Goal: Communication & Community: Answer question/provide support

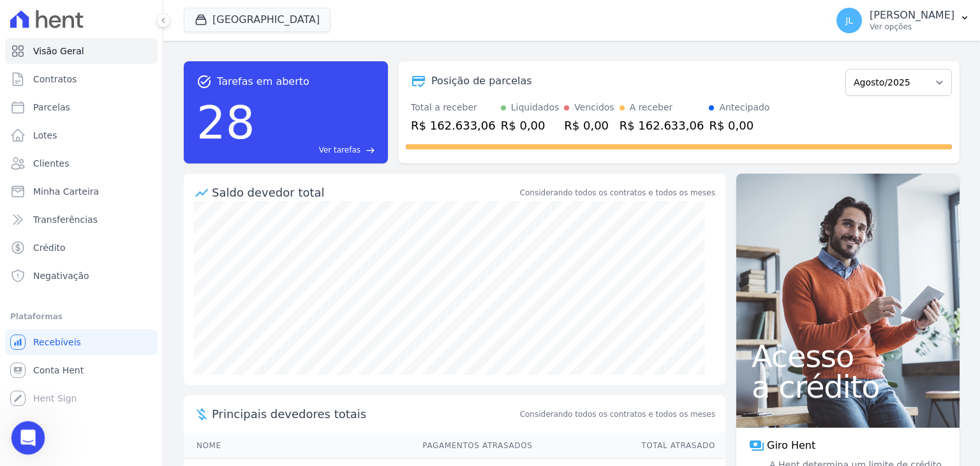
scroll to position [9605, 0]
click at [36, 445] on div "Abertura do Messenger da Intercom" at bounding box center [26, 436] width 42 height 42
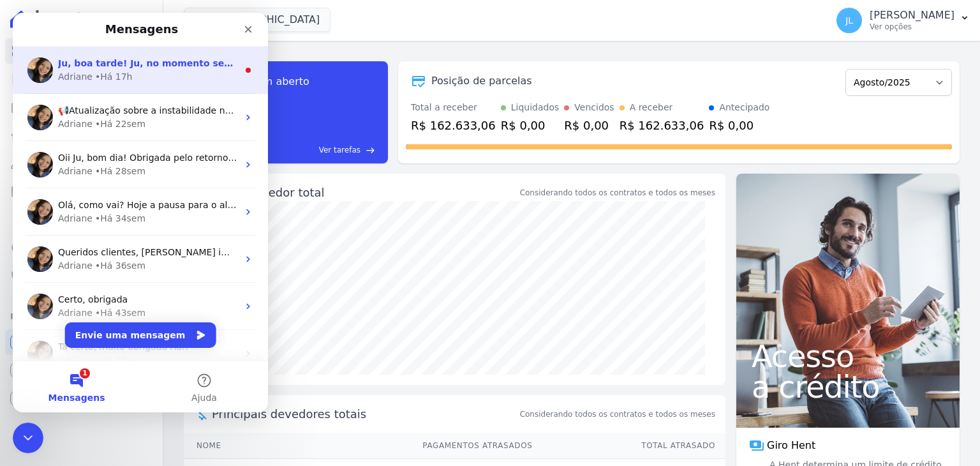
click at [128, 70] on div "[PERSON_NAME] • Há 17h" at bounding box center [148, 76] width 180 height 13
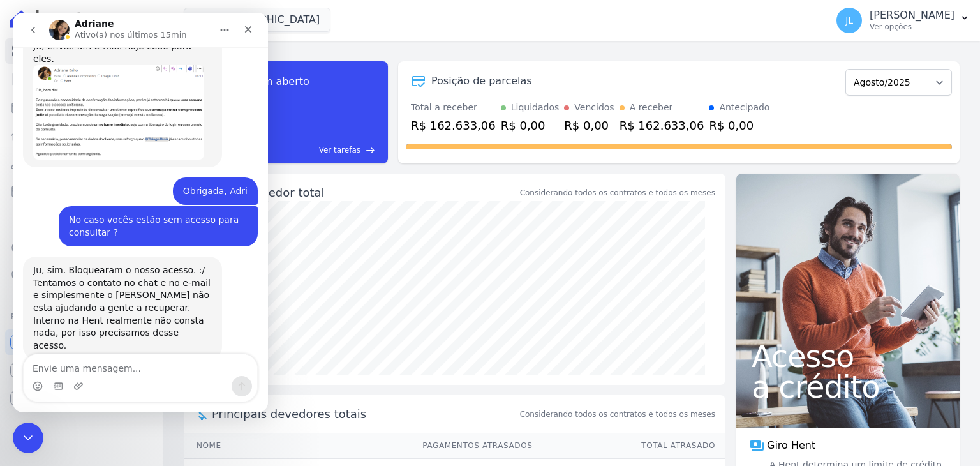
scroll to position [9695, 0]
click at [148, 360] on textarea "Envie uma mensagem..." at bounding box center [141, 365] width 234 height 22
type textarea "Bom dia, Adri"
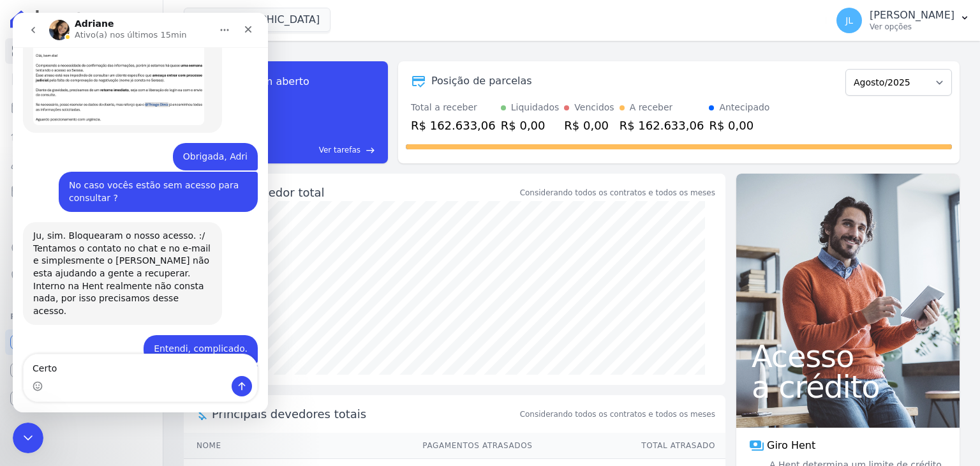
type textarea "Certo"
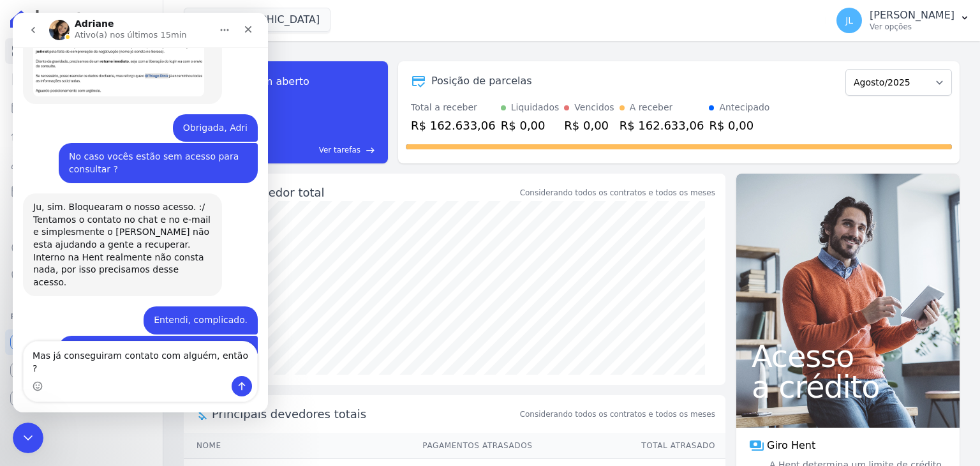
type textarea "Mas já conseguiram contato com alguém, então ?"
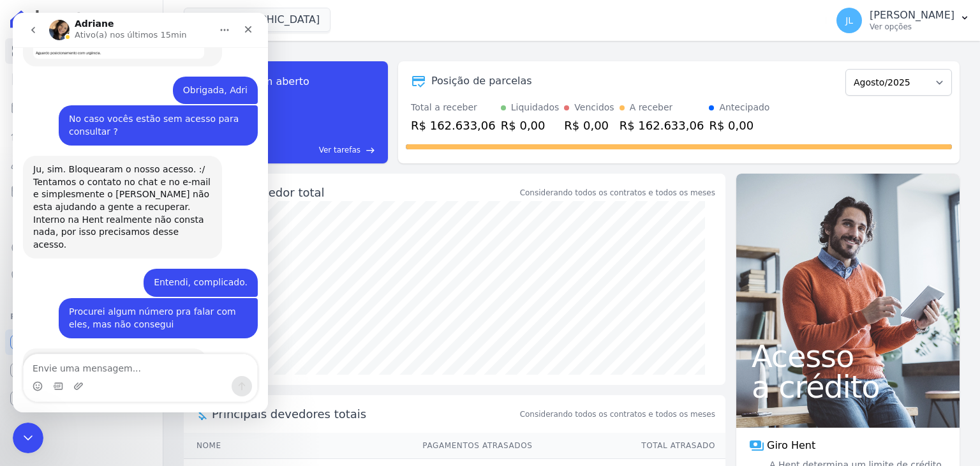
scroll to position [9801, 0]
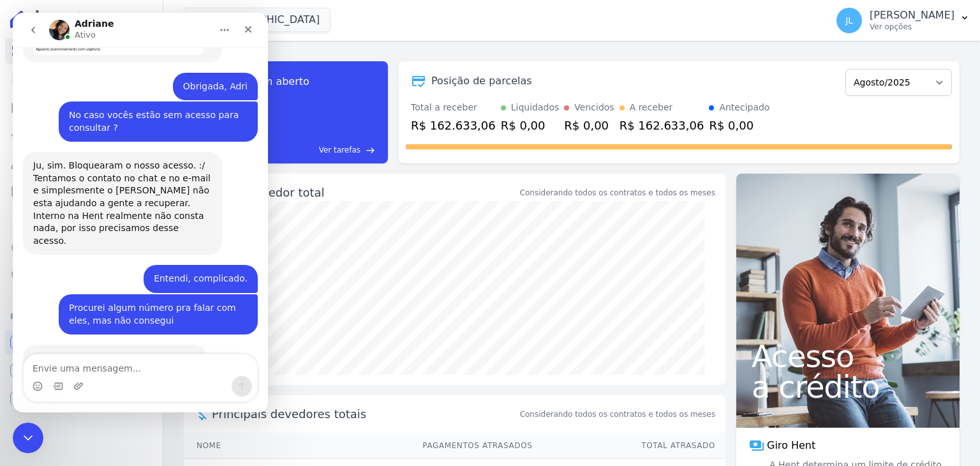
click at [10, 432] on div "Visão Geral Contratos [GEOGRAPHIC_DATA] Lotes Clientes Minha Carteira Transferê…" at bounding box center [81, 233] width 163 height 466
click html
drag, startPoint x: 27, startPoint y: 431, endPoint x: 54, endPoint y: 430, distance: 26.8
click html
click at [22, 428] on icon "Encerramento do Messenger da Intercom" at bounding box center [26, 435] width 15 height 15
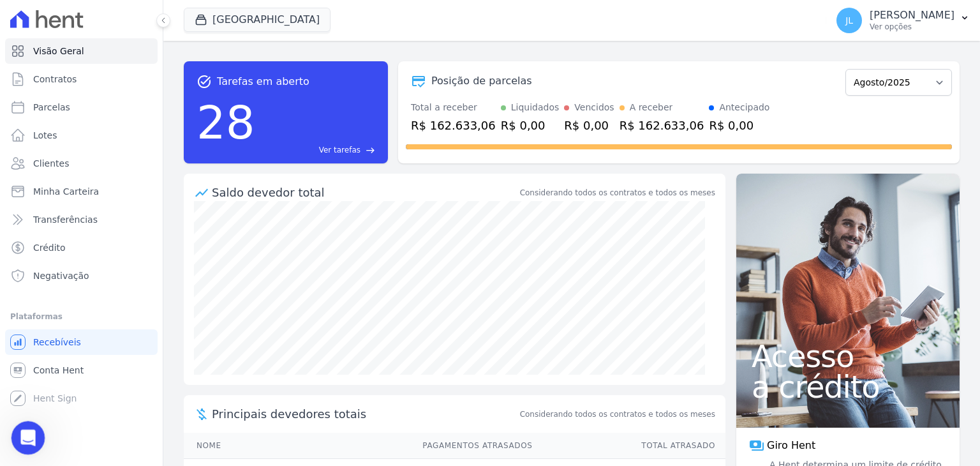
click at [22, 439] on icon "Abertura do Messenger da Intercom" at bounding box center [26, 436] width 21 height 21
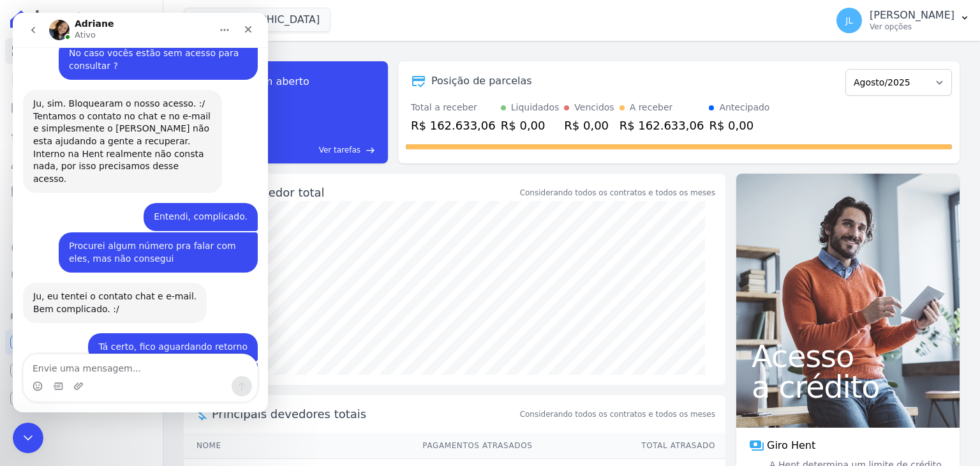
scroll to position [9864, 0]
click at [122, 360] on textarea "Envie uma mensagem..." at bounding box center [141, 365] width 234 height 22
type textarea "Graças a [DEMOGRAPHIC_DATA]"
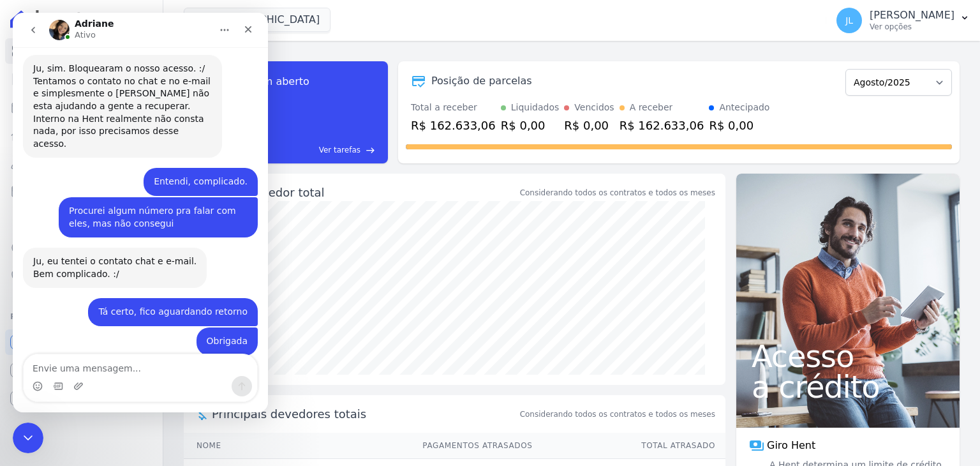
scroll to position [9902, 0]
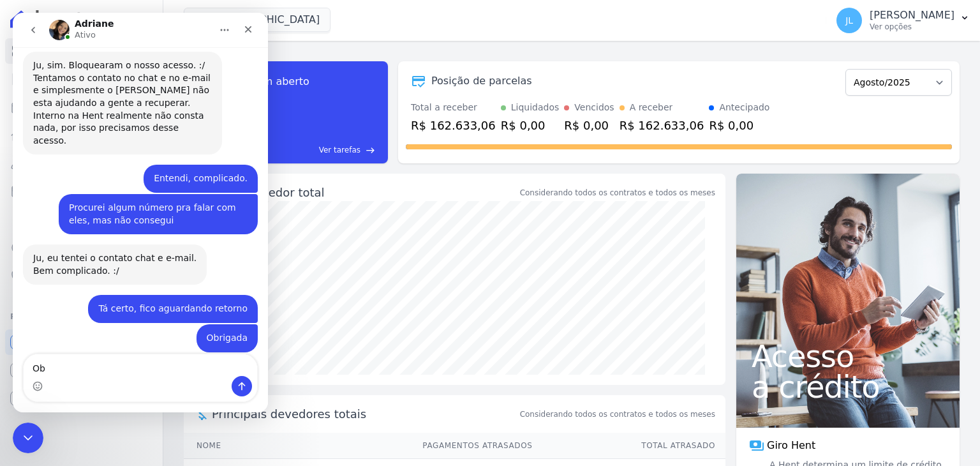
type textarea "O"
type textarea "Fico aguardando"
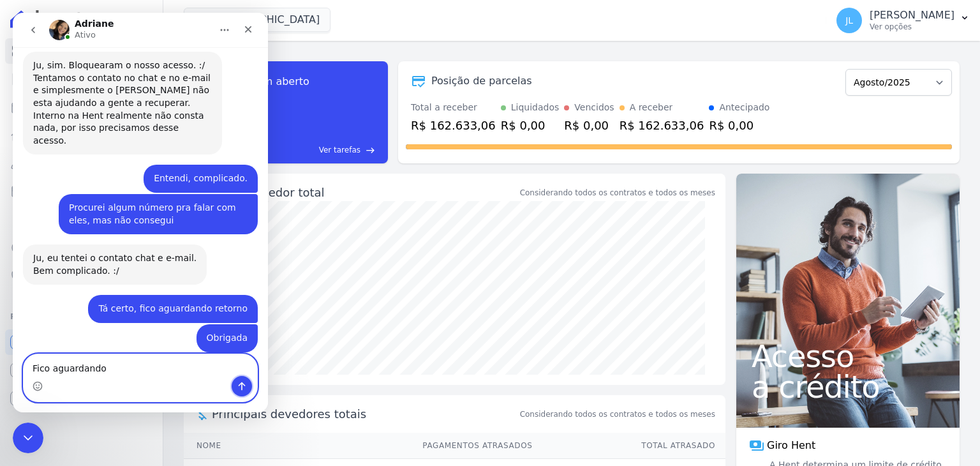
click at [248, 383] on button "Enviar uma mensagem" at bounding box center [242, 386] width 20 height 20
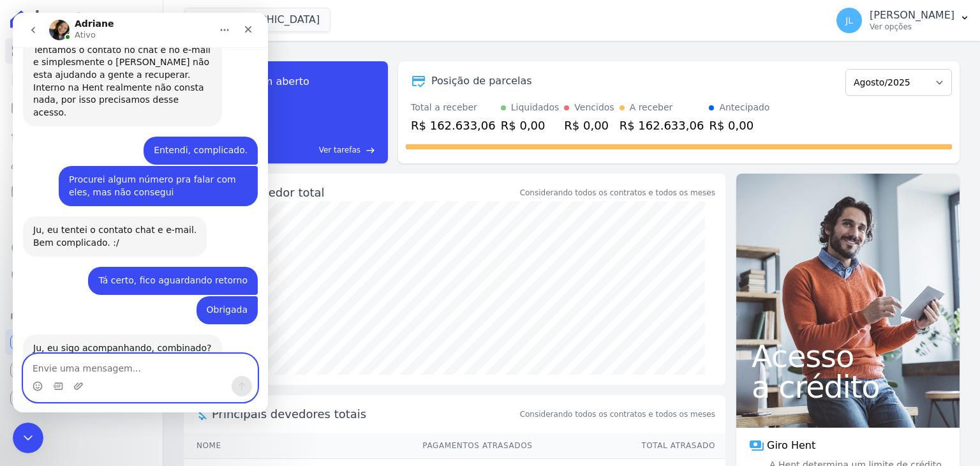
scroll to position [9931, 0]
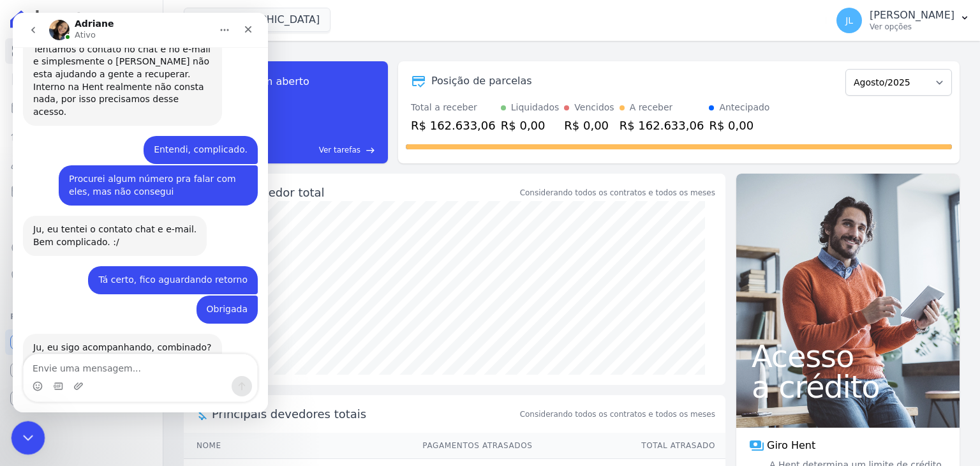
click at [36, 428] on div "Encerramento do Messenger da Intercom" at bounding box center [26, 435] width 31 height 31
